Goal: Task Accomplishment & Management: Complete application form

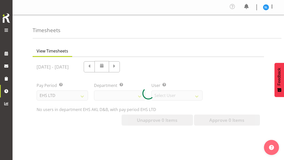
scroll to position [27, 0]
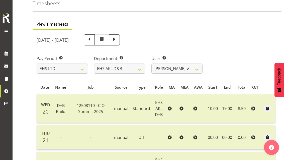
click at [1, 27] on div at bounding box center [6, 31] width 10 height 8
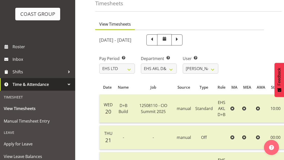
scroll to position [31, 0]
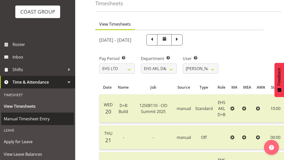
click at [30, 117] on span "Manual Timesheet Entry" at bounding box center [38, 119] width 68 height 8
click at [35, 118] on span "Manual Timesheet Entry" at bounding box center [38, 119] width 68 height 8
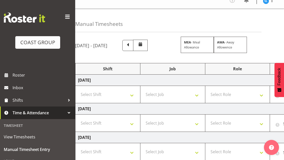
scroll to position [0, 22]
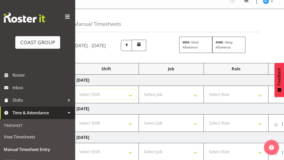
click at [132, 97] on select "Select Shift D+B @ HiNZ D+B Build D+B Build NZACA D+B Build Tech Day OCT 24 D+B…" at bounding box center [107, 94] width 60 height 10
select select "24997"
click at [192, 92] on select "Select Job 1 Carlton Events 1 Carlton Hamilton 1 Carlton Wellington 1 EHS WAREH…" at bounding box center [172, 94] width 60 height 10
select select "8652"
click at [195, 90] on select "1 Carlton Events 1 Carlton Hamilton 1 Carlton Wellington 1 EHS WAREHOUSE/OFFICE…" at bounding box center [172, 94] width 60 height 10
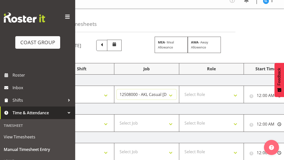
scroll to position [0, 47]
click at [217, 93] on select "Select Role EHS AKL D+B" at bounding box center [211, 94] width 60 height 10
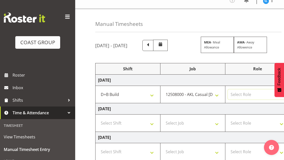
scroll to position [0, 0]
click at [139, 95] on select "D+B @ HiNZ D+B Build D+B Build NZACA D+B Build Tech Day OCT 24 D+B Load NZACA D…" at bounding box center [128, 94] width 60 height 10
click at [204, 96] on select "1 Carlton Events 1 Carlton Hamilton 1 Carlton Wellington 1 EHS WAREHOUSE/OFFICE…" at bounding box center [193, 94] width 60 height 10
click at [203, 96] on select "1 Carlton Events 1 Carlton Hamilton 1 Carlton Wellington 1 EHS WAREHOUSE/OFFICE…" at bounding box center [193, 94] width 60 height 10
click at [155, 99] on select "D+B @ HiNZ D+B Build D+B Build NZACA D+B Build Tech Day OCT 24 D+B Load NZACA D…" at bounding box center [128, 94] width 60 height 10
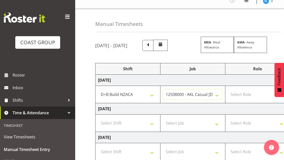
click at [214, 95] on select "1 Carlton Events 1 Carlton Hamilton 1 Carlton Wellington 1 EHS WAREHOUSE/OFFICE…" at bounding box center [193, 94] width 60 height 10
click at [150, 95] on select "D+B @ HiNZ D+B Build D+B Build NZACA D+B Build Tech Day OCT 24 D+B Load NZACA D…" at bounding box center [128, 94] width 60 height 10
click at [150, 96] on select "D+B @ HiNZ D+B Build D+B Build NZACA D+B Build Tech Day OCT 24 D+B Load NZACA D…" at bounding box center [128, 94] width 60 height 10
select select "24997"
click at [148, 127] on select "Select Shift D+B @ HiNZ D+B Build D+B Build NZACA D+B Build Tech Day OCT 24 D+B…" at bounding box center [128, 123] width 60 height 10
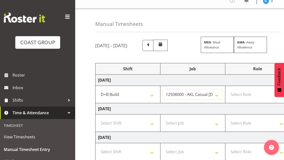
click at [213, 96] on select "1 Carlton Events 1 Carlton Hamilton 1 Carlton Wellington 1 EHS WAREHOUSE/OFFICE…" at bounding box center [193, 94] width 60 height 10
click at [153, 94] on select "D+B @ HiNZ D+B Build D+B Build NZACA D+B Build Tech Day OCT 24 D+B Load NZACA D…" at bounding box center [128, 94] width 60 height 10
click at [43, 138] on span "View Timesheets" at bounding box center [38, 137] width 68 height 8
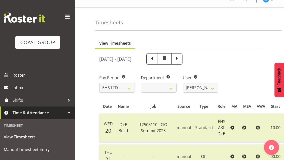
scroll to position [8, 0]
click at [180, 58] on span at bounding box center [177, 58] width 7 height 7
select select
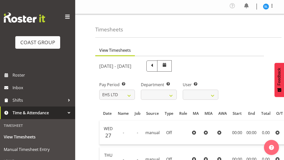
scroll to position [2, 0]
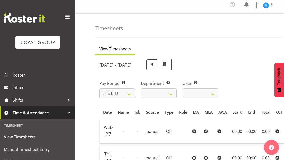
click at [155, 63] on span at bounding box center [152, 64] width 7 height 7
select select
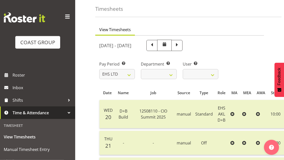
scroll to position [21, 0]
click at [155, 46] on span at bounding box center [152, 45] width 7 height 7
select select
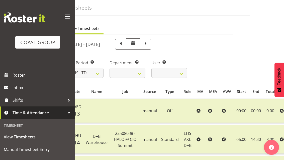
scroll to position [23, 0]
click at [151, 43] on span at bounding box center [145, 44] width 11 height 11
select select
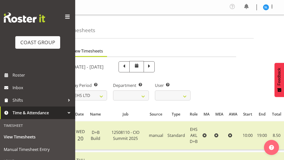
scroll to position [0, 24]
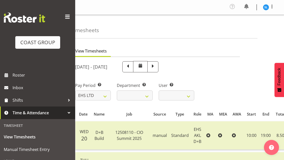
click at [156, 65] on span at bounding box center [153, 66] width 7 height 7
select select
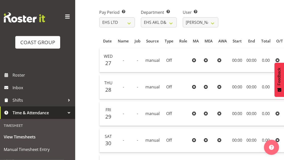
scroll to position [73, 0]
